Goal: Download file/media

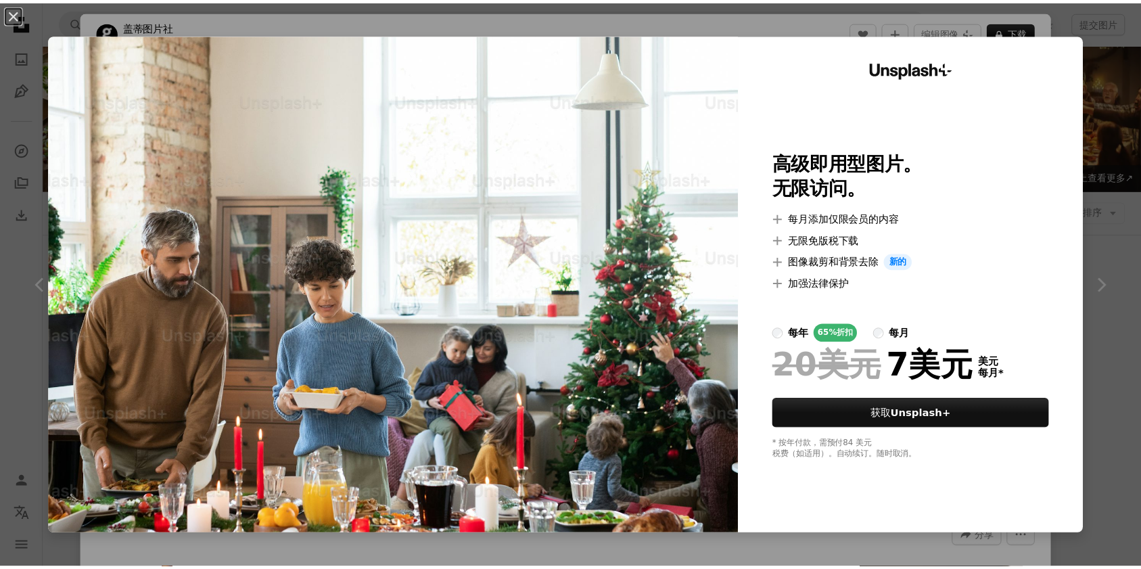
scroll to position [3516, 0]
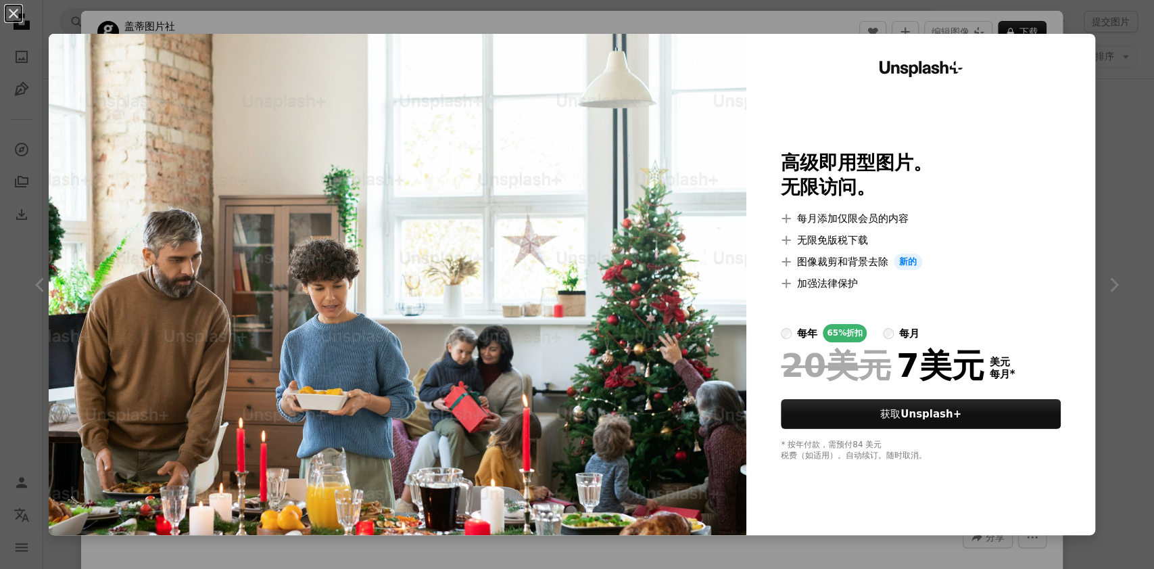
click at [1096, 200] on div "An X shape Unsplash+ 高级即用型图片。 无限访问。 A plus sign 每月添加仅限会员的内容 A plus sign 无限免版税下载…" at bounding box center [577, 284] width 1154 height 569
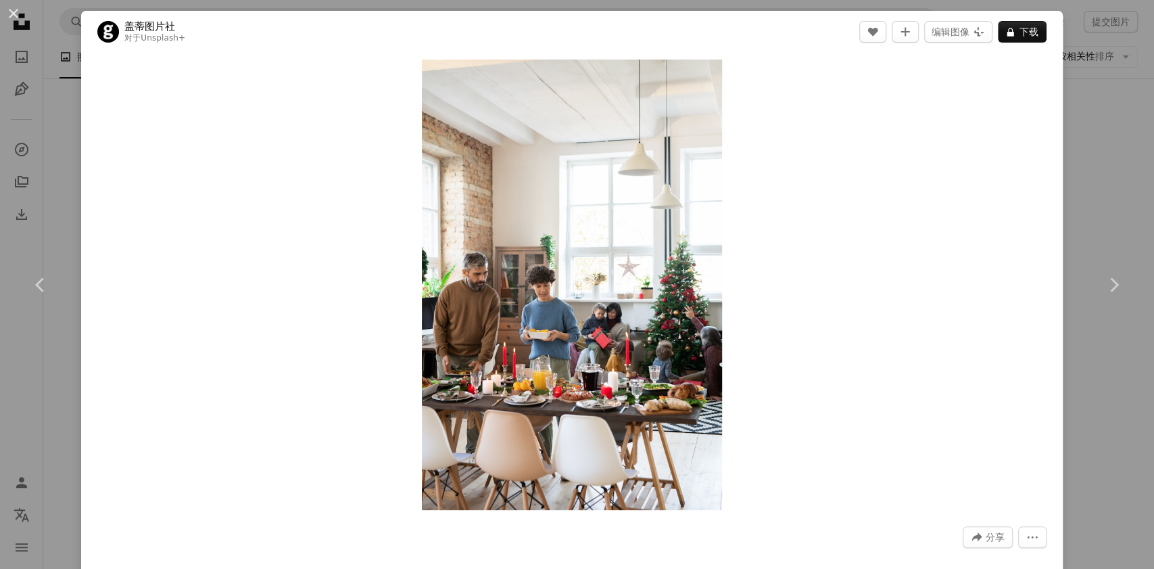
click at [1073, 108] on div "An X shape Chevron left Chevron right 盖蒂图片社 对于 Unsplash+ A heart A plus sign 编辑…" at bounding box center [577, 284] width 1154 height 569
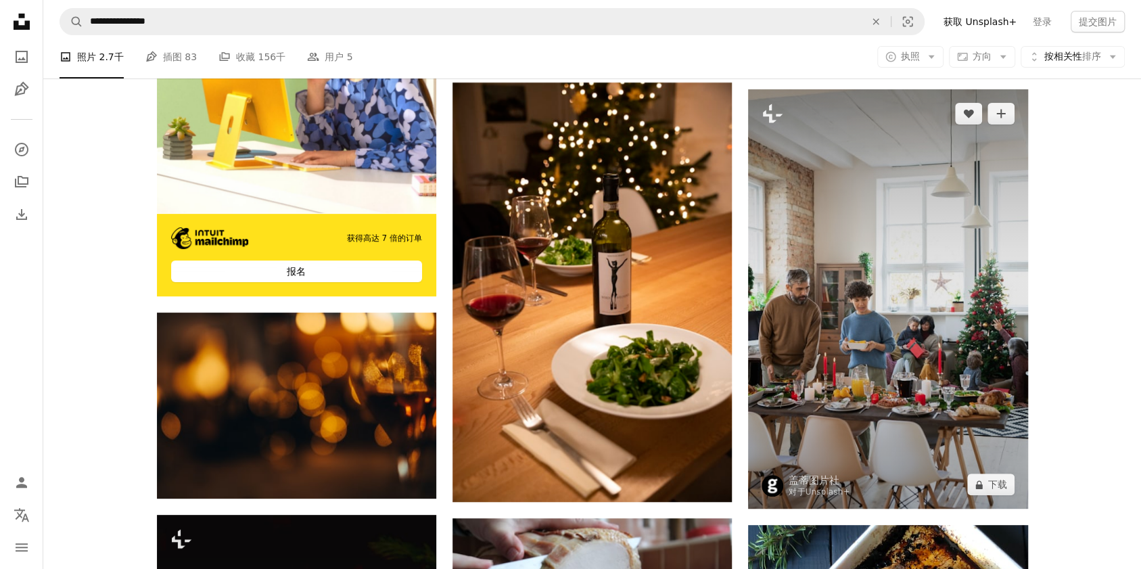
click at [974, 138] on img at bounding box center [887, 298] width 279 height 419
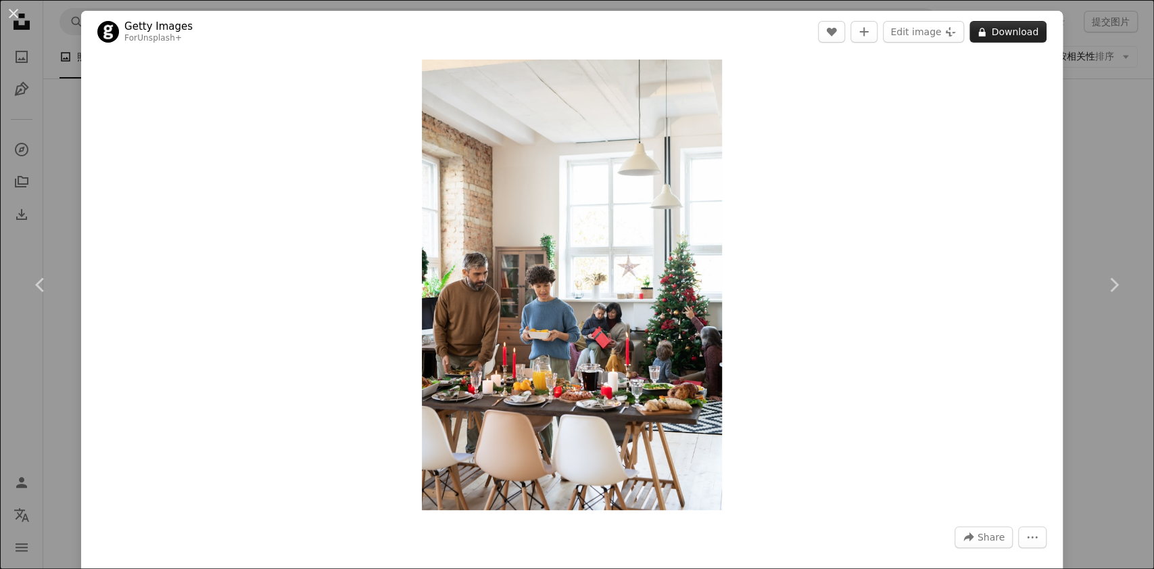
click at [1006, 32] on button "A lock Download" at bounding box center [1008, 32] width 77 height 22
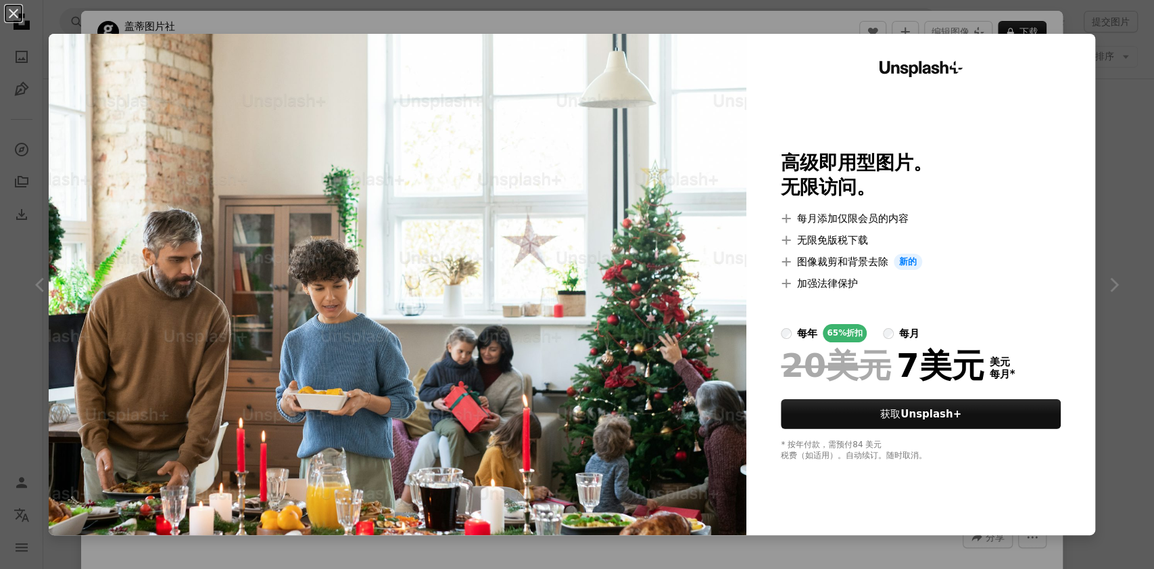
click at [1090, 46] on div "An X shape Unsplash+ 高级即用型图片。 无限访问。 A plus sign 每月添加仅限会员的内容 A plus sign 无限免版税下载…" at bounding box center [577, 284] width 1154 height 569
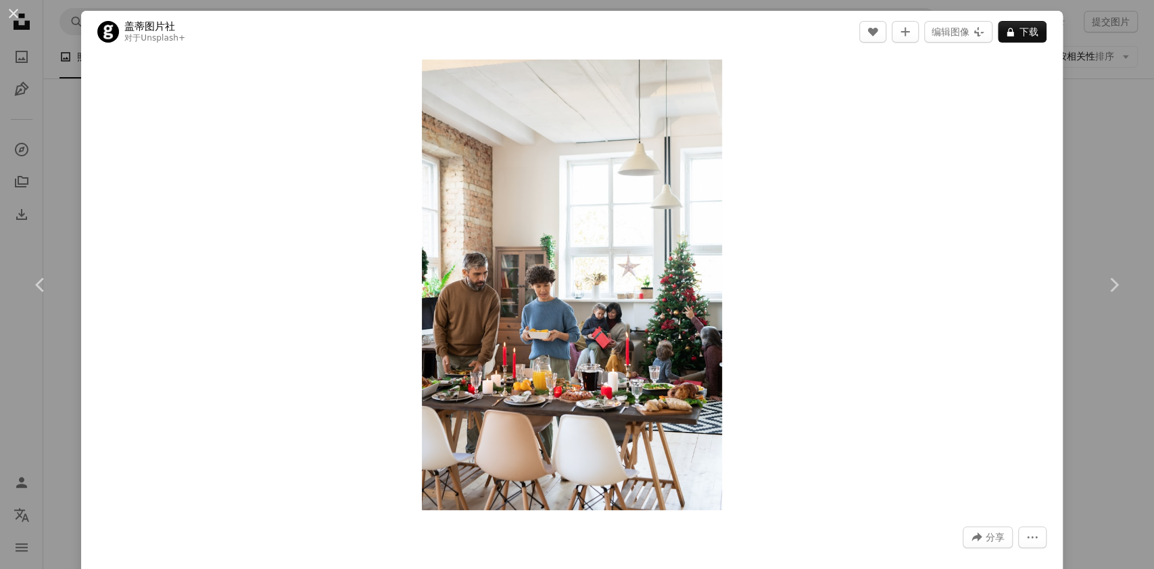
click at [1077, 134] on div "An X shape Chevron left Chevron right 盖蒂图片社 对于 Unsplash+ A heart A plus sign 编辑…" at bounding box center [577, 284] width 1154 height 569
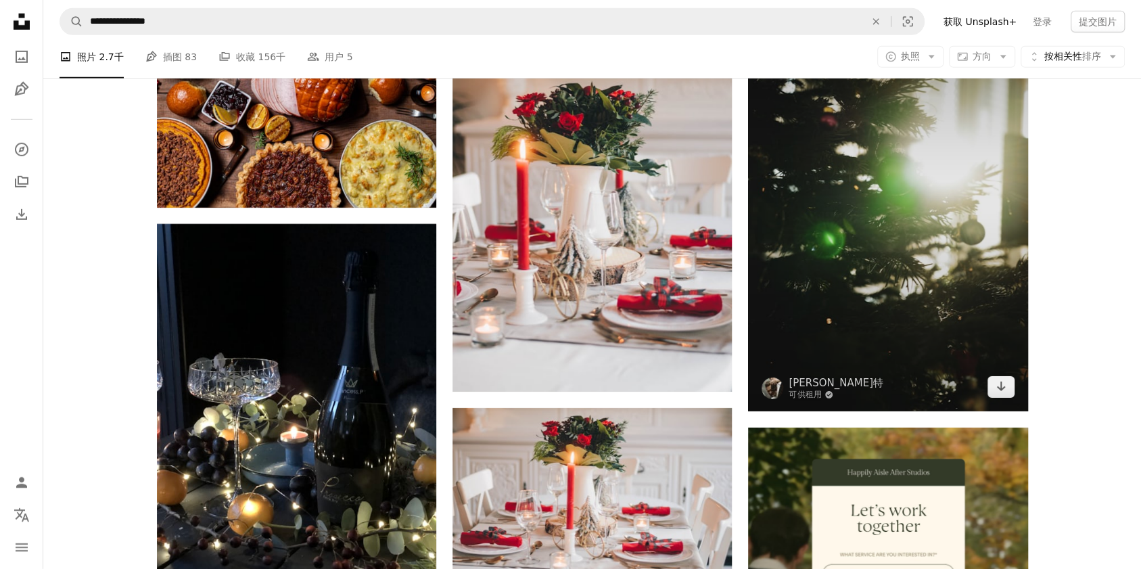
scroll to position [6311, 0]
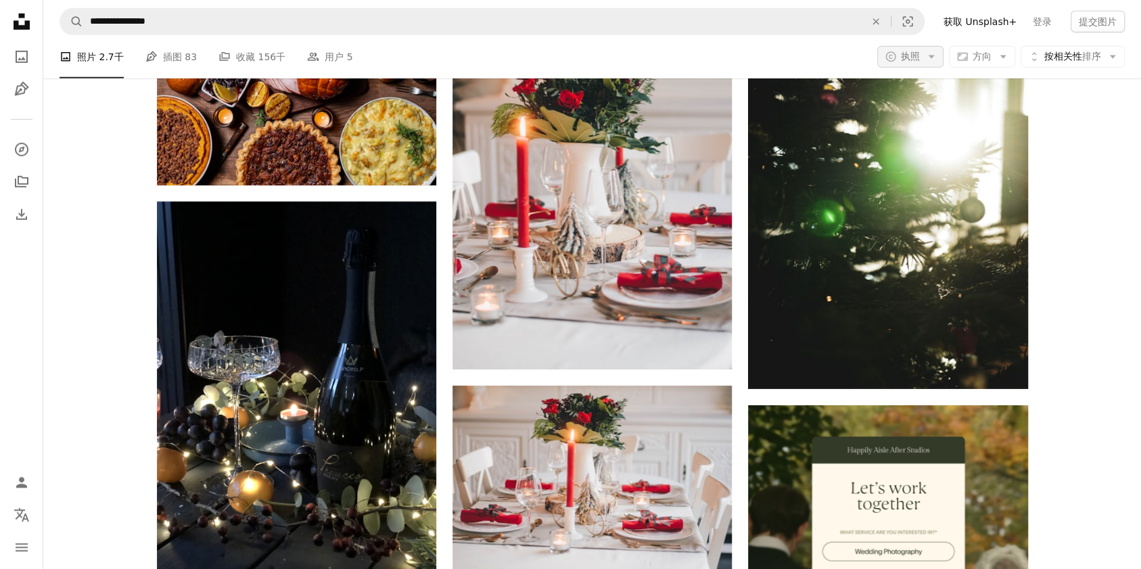
click at [922, 55] on button "A copyright icon © 执照 Arrow down" at bounding box center [910, 57] width 66 height 22
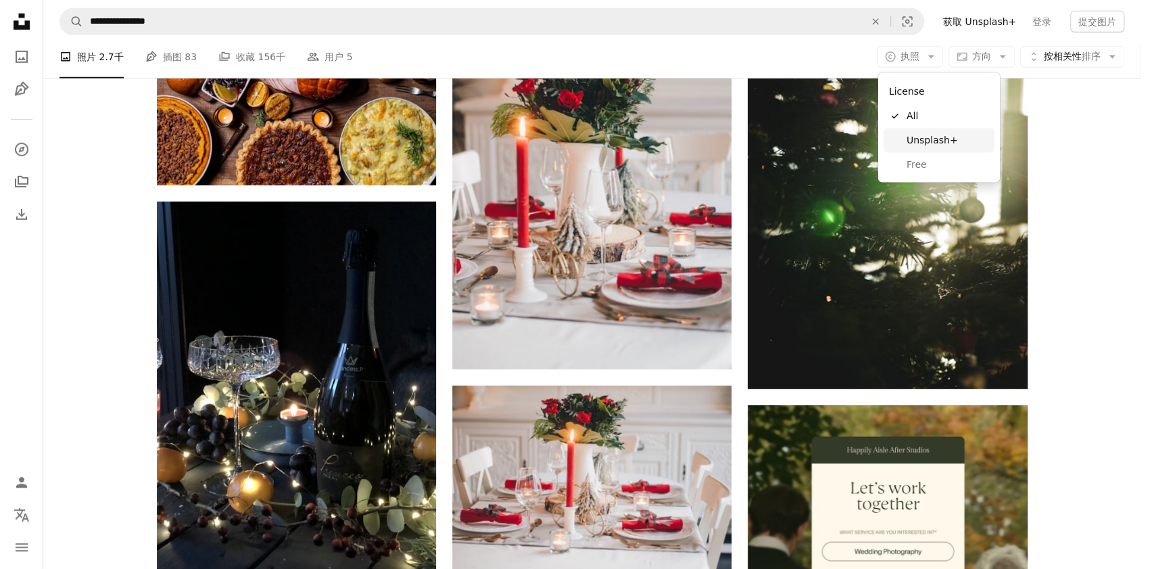
click at [920, 155] on link "Free" at bounding box center [939, 165] width 111 height 24
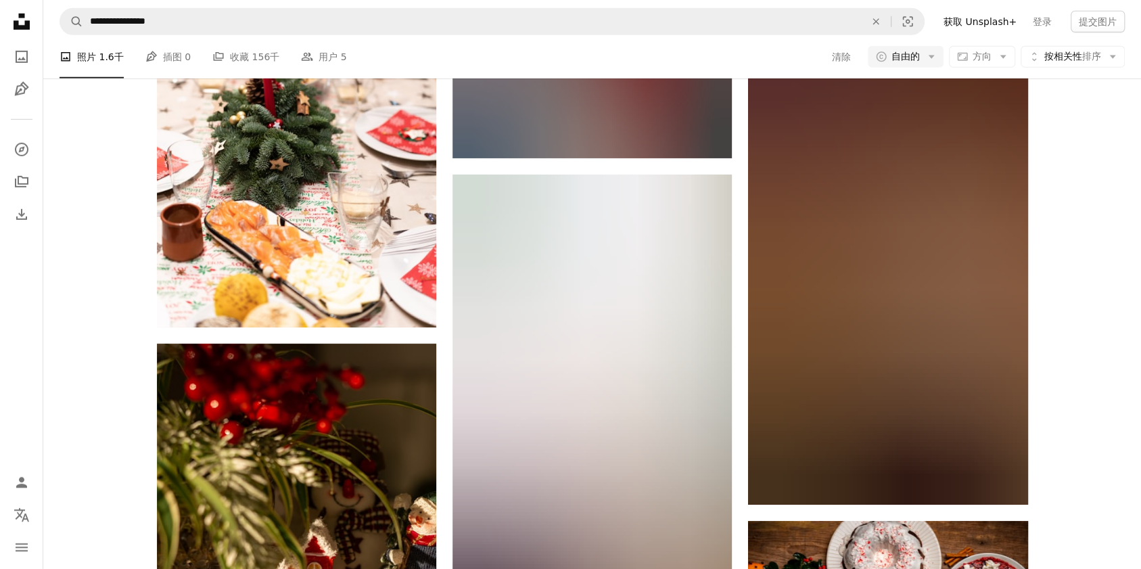
scroll to position [11450, 0]
